Goal: Book appointment/travel/reservation

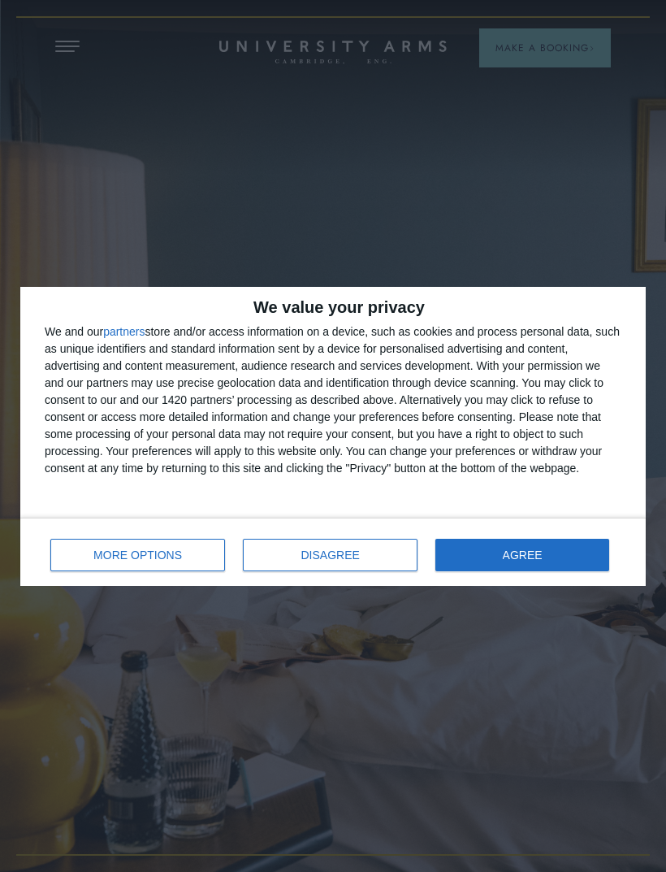
click at [329, 561] on button "DISAGREE" at bounding box center [330, 555] width 175 height 33
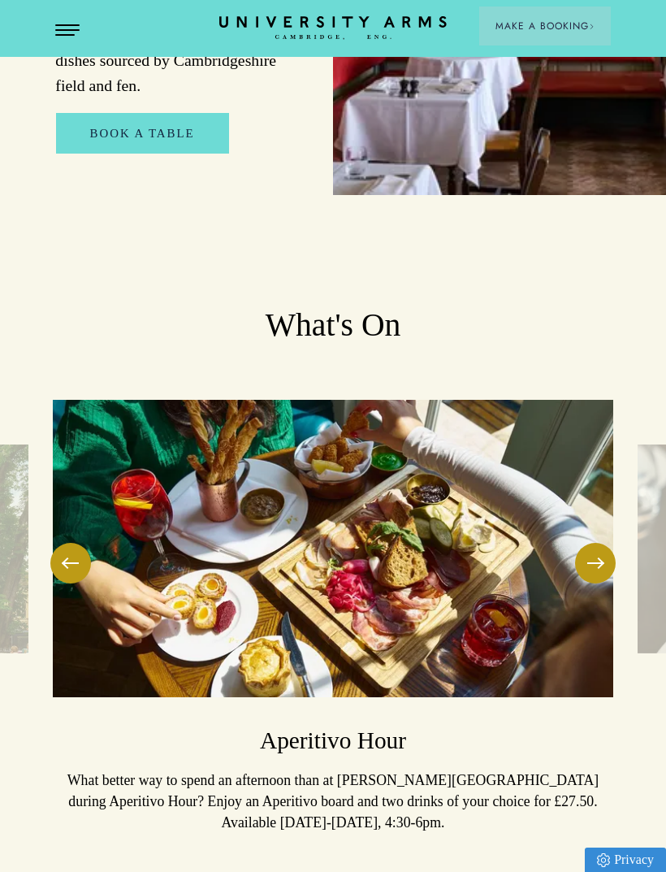
scroll to position [3814, 0]
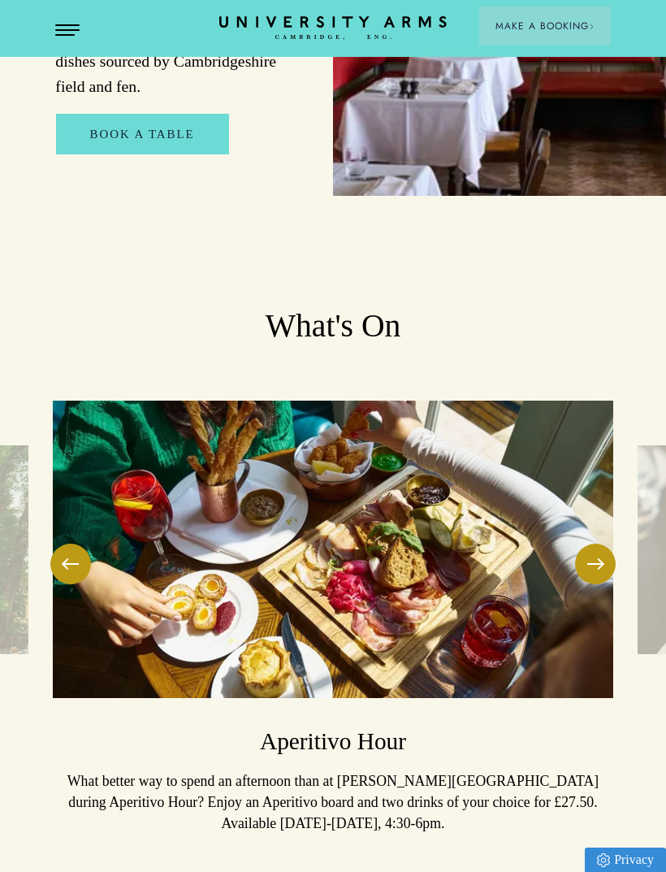
click at [606, 544] on button at bounding box center [595, 564] width 41 height 41
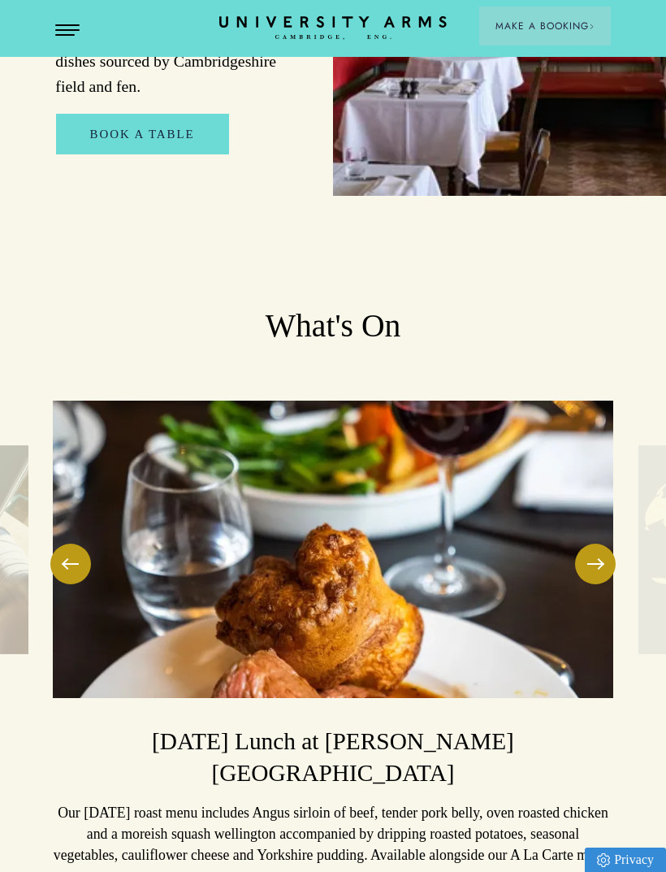
click at [601, 544] on button at bounding box center [595, 564] width 41 height 41
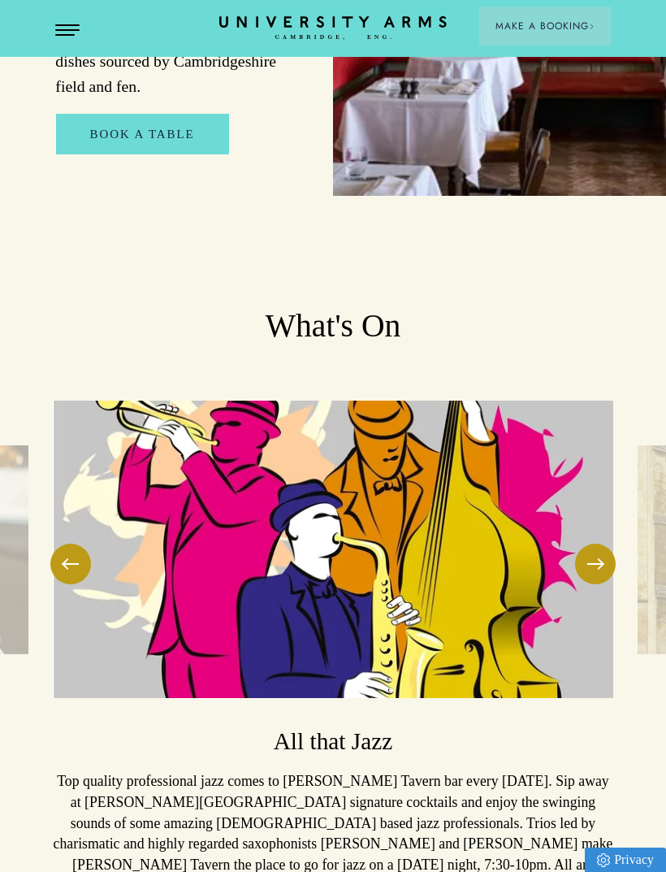
click at [608, 544] on button at bounding box center [595, 564] width 41 height 41
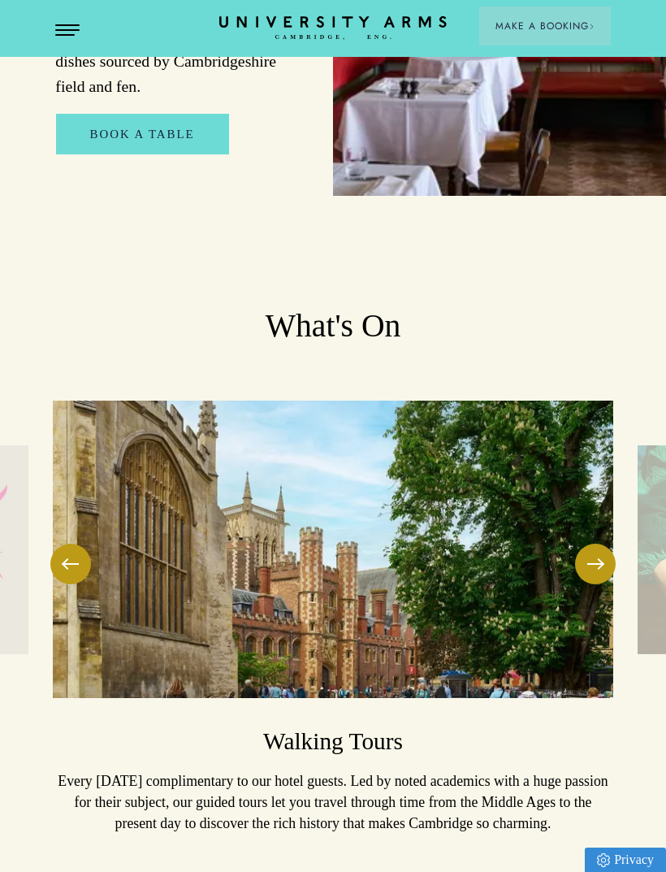
click at [597, 544] on button at bounding box center [595, 564] width 41 height 41
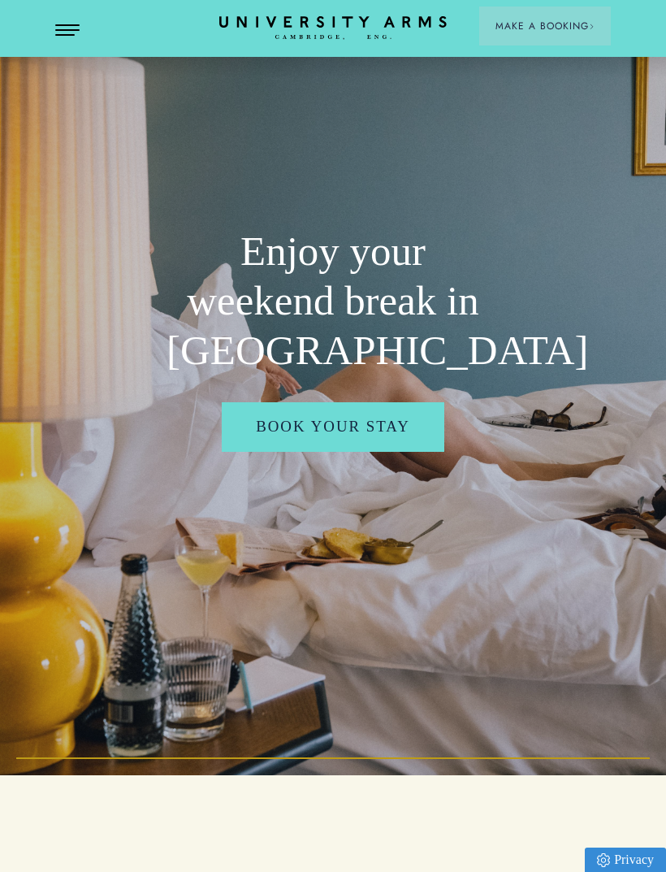
scroll to position [0, 0]
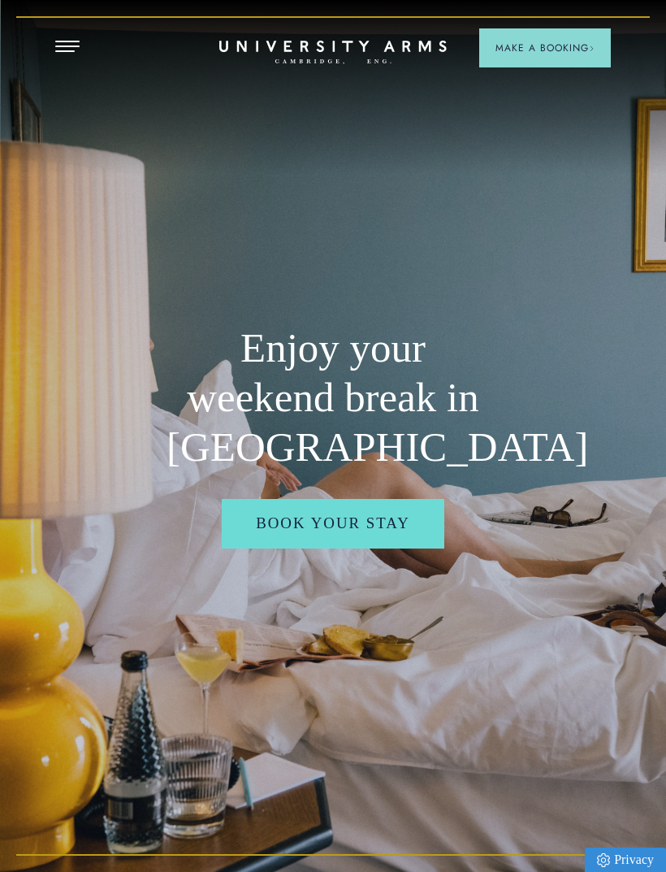
click at [72, 41] on span "Open Menu" at bounding box center [73, 42] width 12 height 2
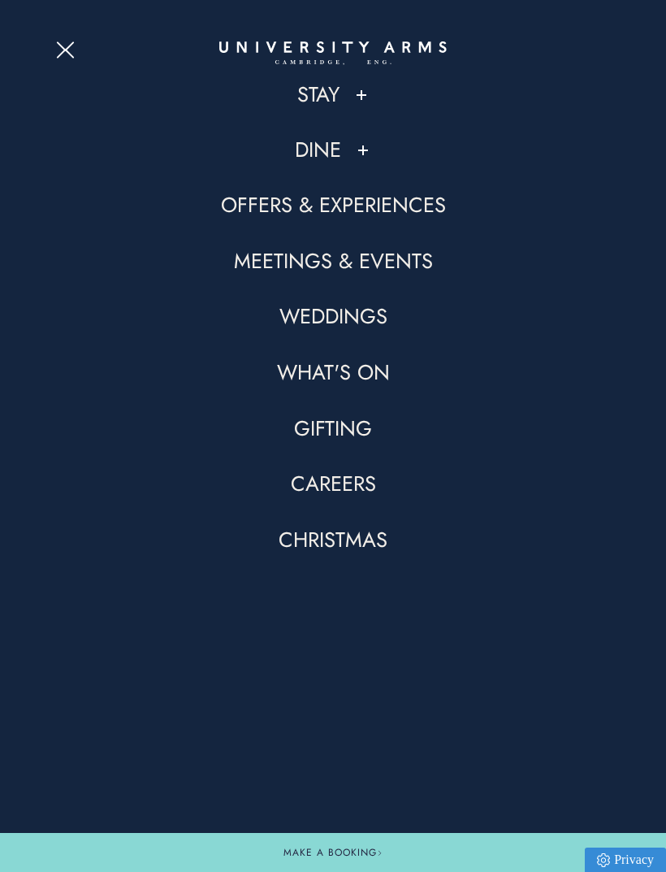
click at [364, 261] on link "Meetings & Events" at bounding box center [333, 262] width 199 height 28
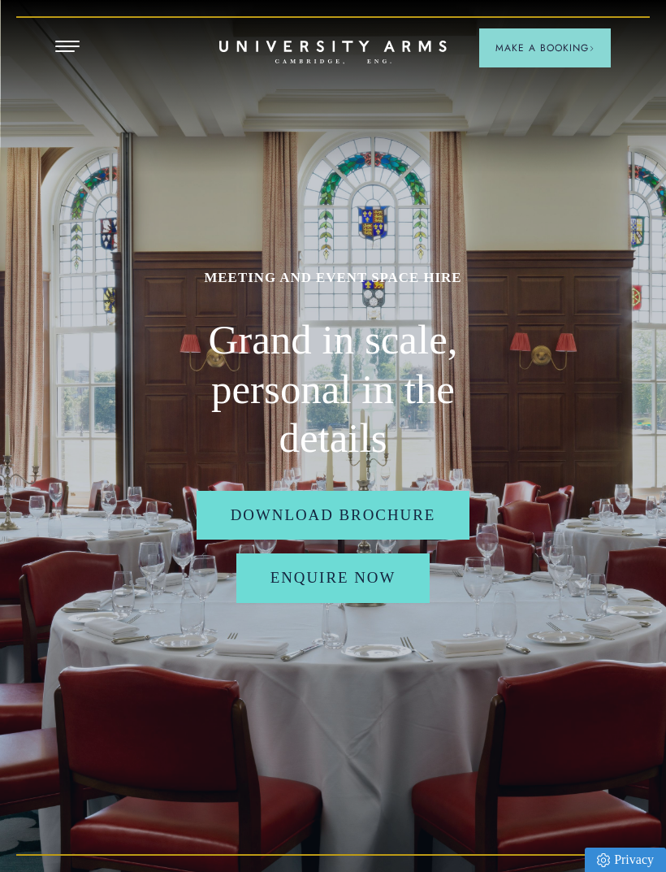
click at [50, 49] on div "MEETING AND EVENT SPACE HIRE Grand in scale, personal in the details Download B…" at bounding box center [333, 436] width 666 height 872
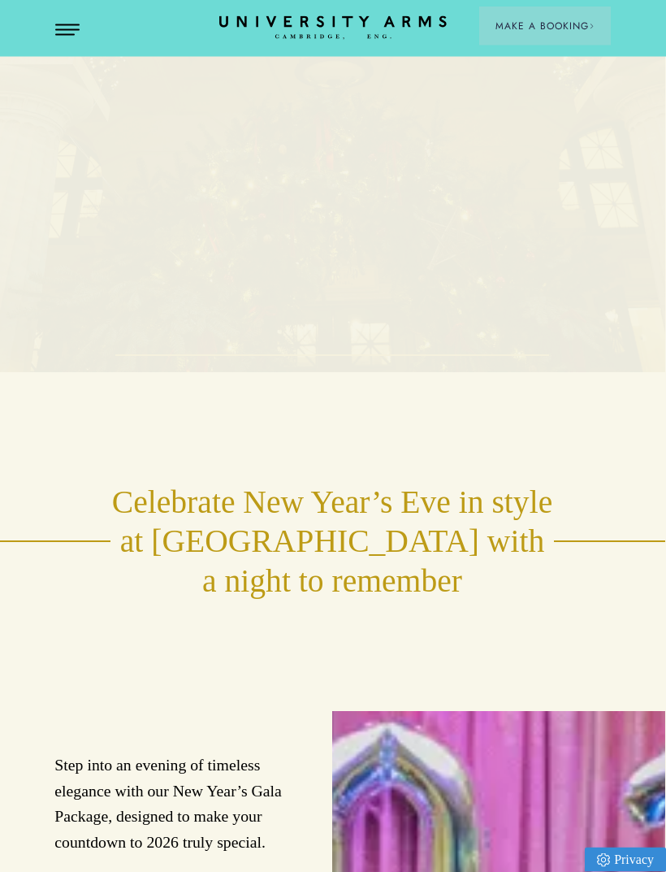
scroll to position [0, 1]
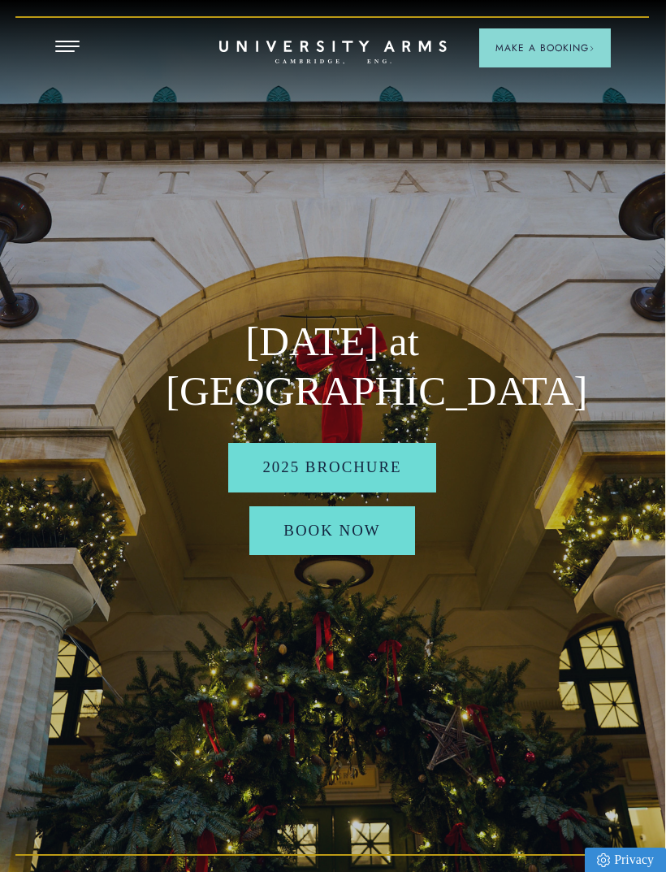
click at [325, 555] on link "BOOK NOW" at bounding box center [331, 530] width 165 height 49
